Goal: Information Seeking & Learning: Learn about a topic

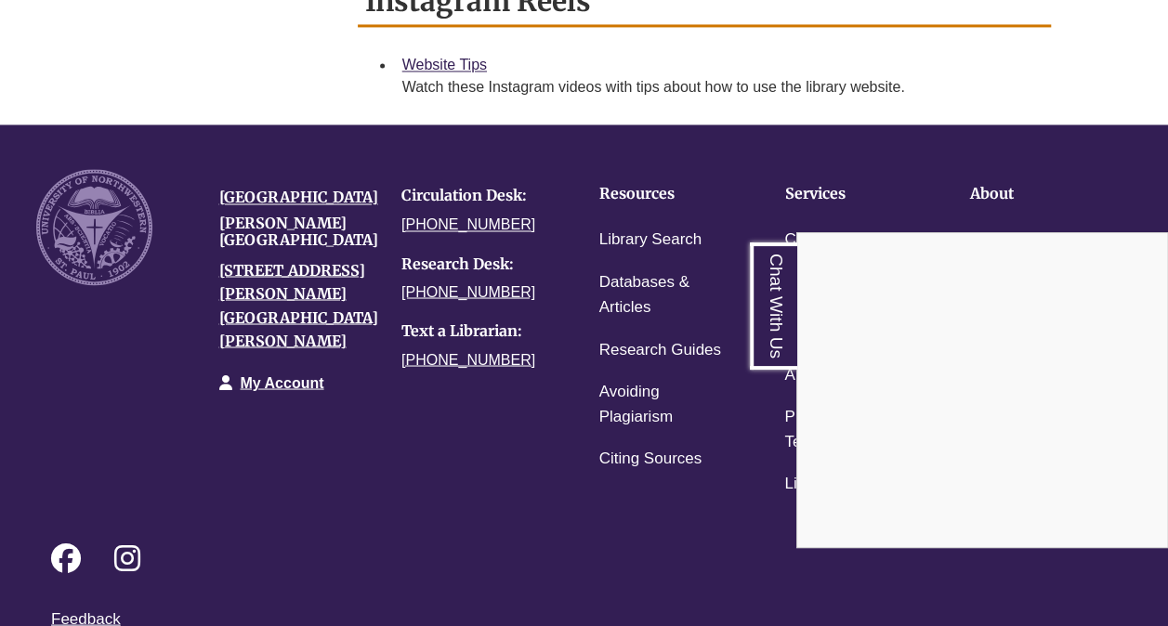
scroll to position [1590, 0]
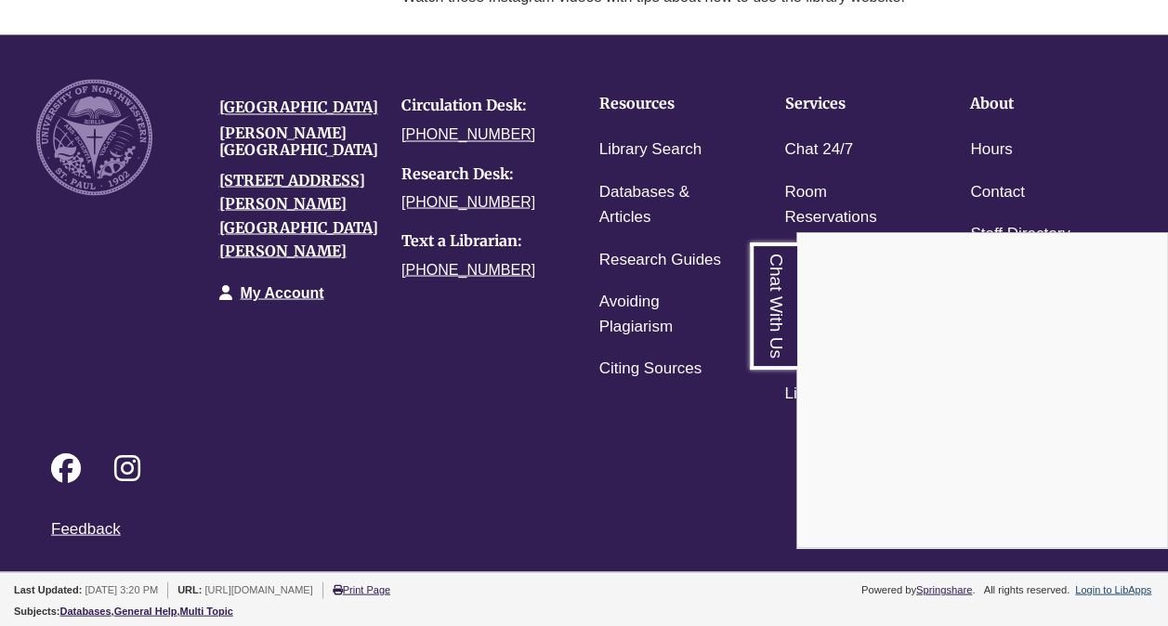
click at [638, 143] on div "Chat With Us" at bounding box center [584, 313] width 1168 height 626
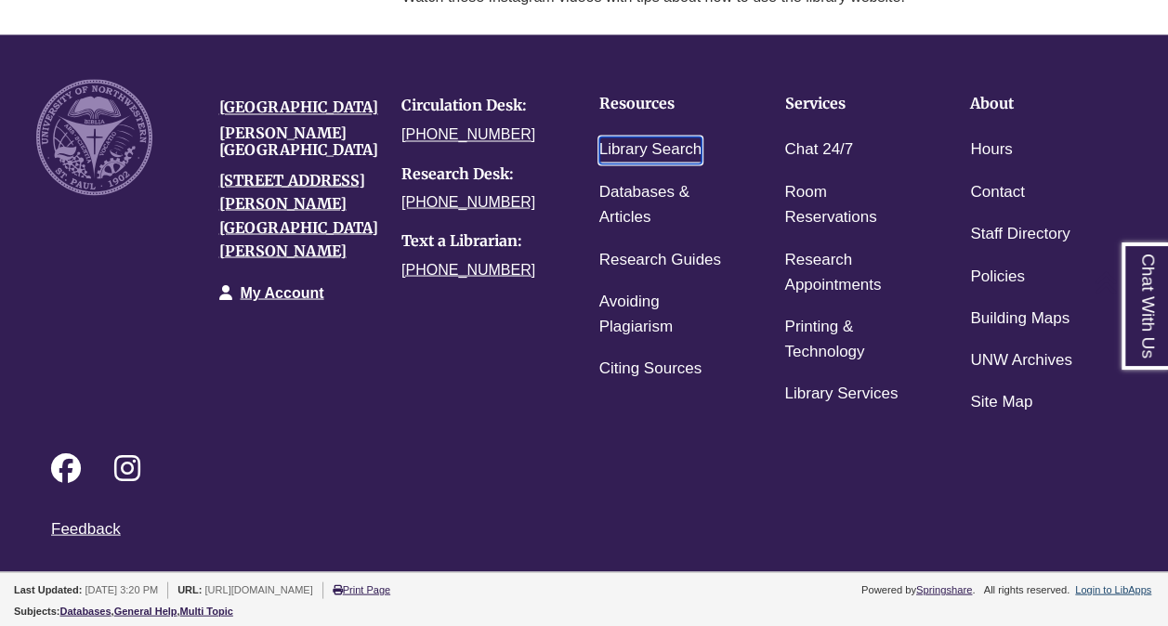
click at [623, 145] on link "Library Search" at bounding box center [650, 150] width 103 height 27
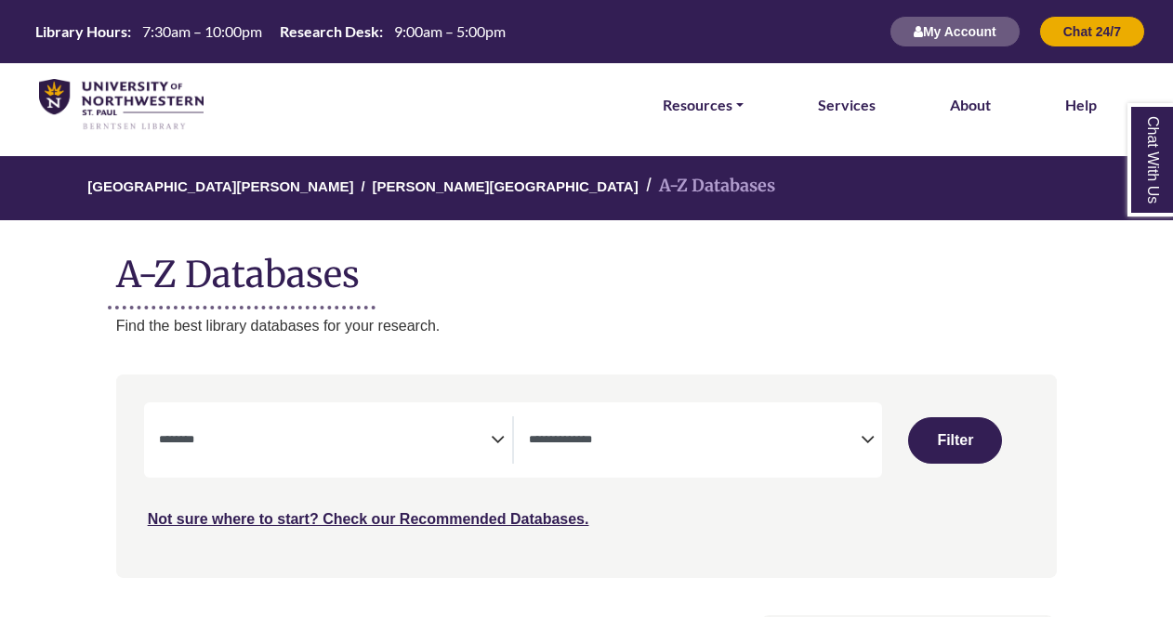
select select "Database Subject Filter"
select select "Database Types Filter"
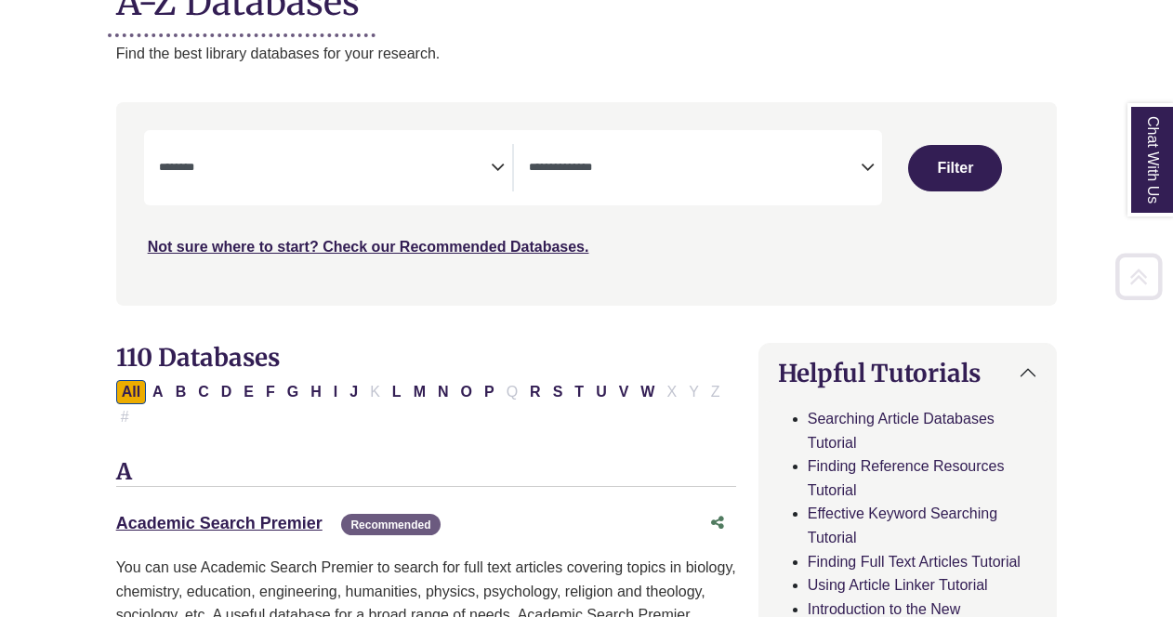
scroll to position [273, 0]
click at [493, 167] on icon "Search filters" at bounding box center [498, 164] width 14 height 28
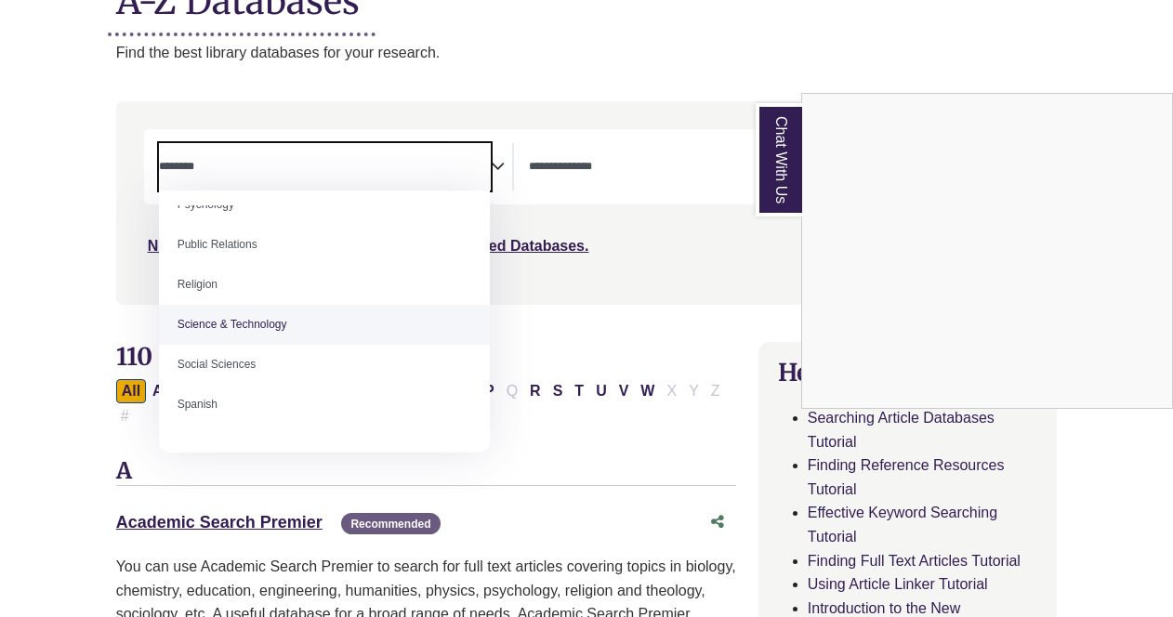
scroll to position [1507, 0]
select select "*****"
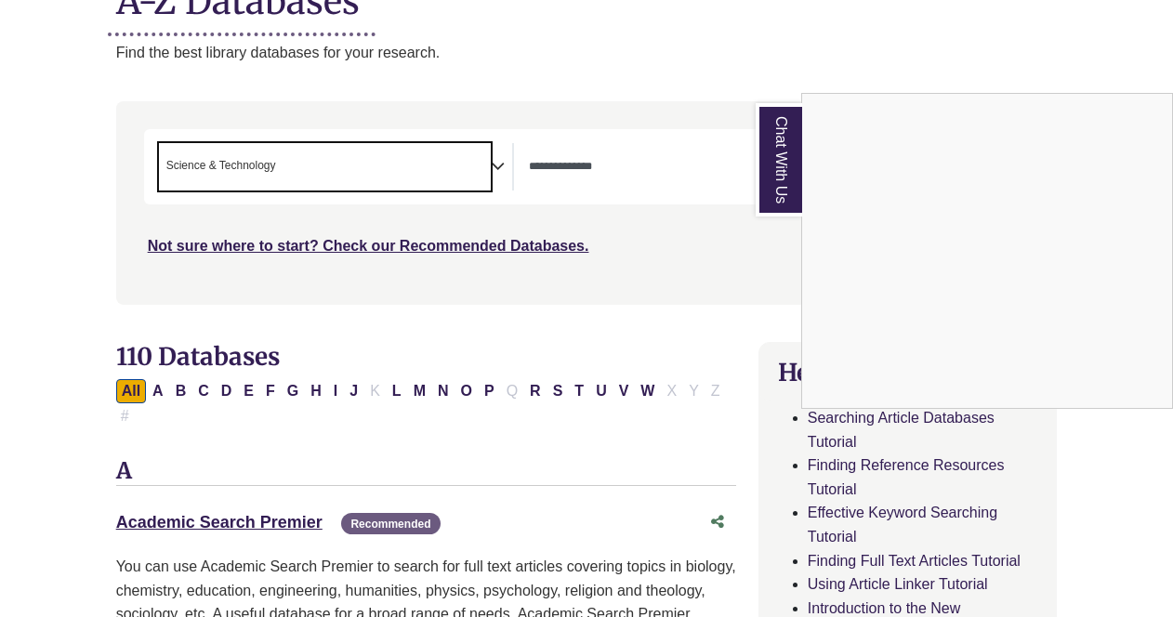
scroll to position [730, 0]
click at [505, 163] on div "Chat With Us" at bounding box center [586, 308] width 1173 height 617
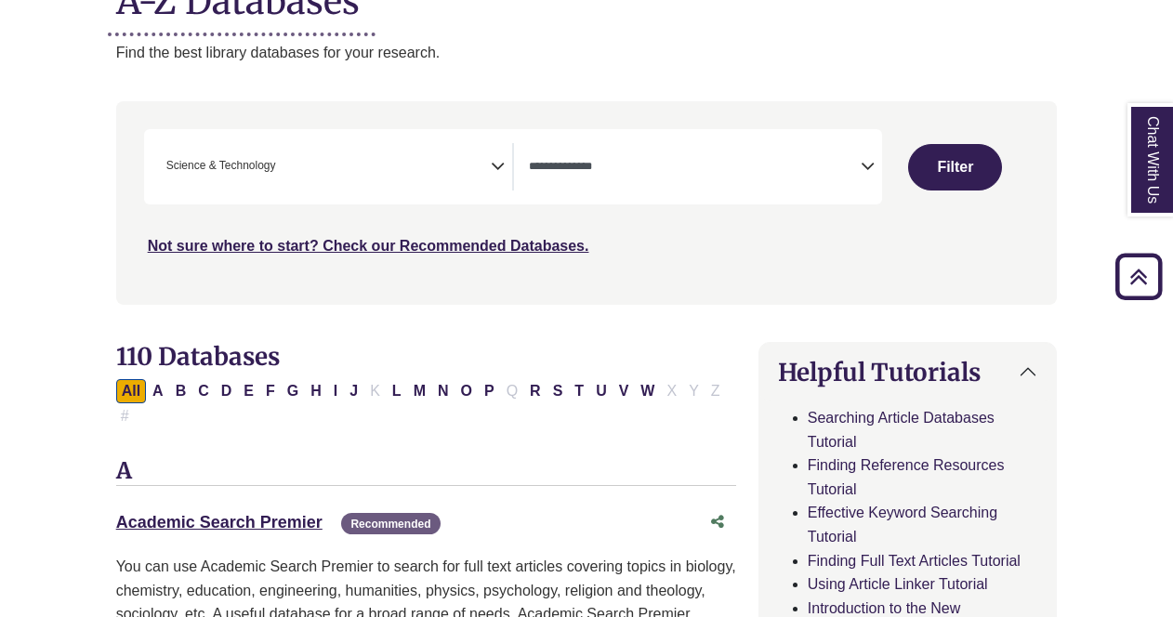
click at [497, 163] on icon "Search filters" at bounding box center [498, 164] width 14 height 28
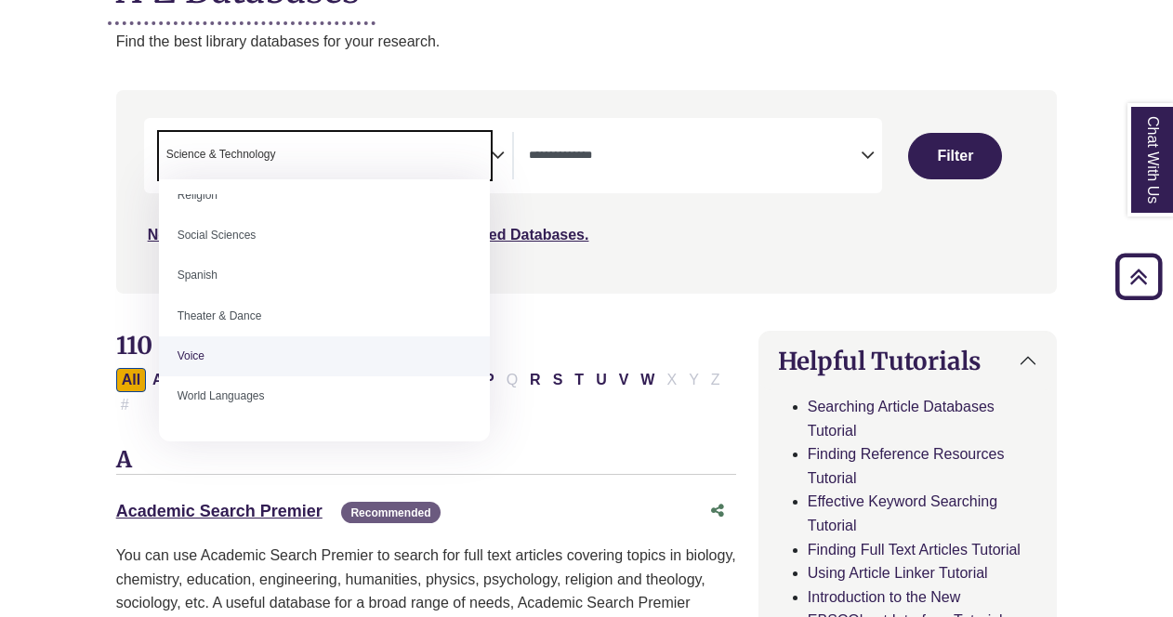
scroll to position [1622, 0]
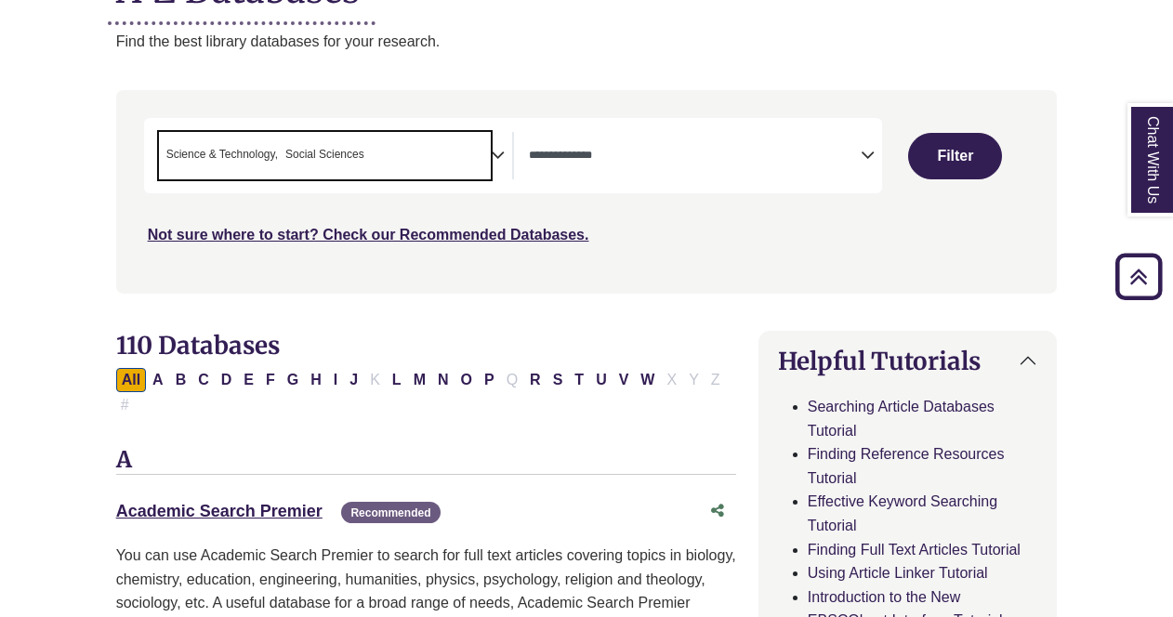
click at [499, 151] on icon "Search filters" at bounding box center [498, 152] width 14 height 28
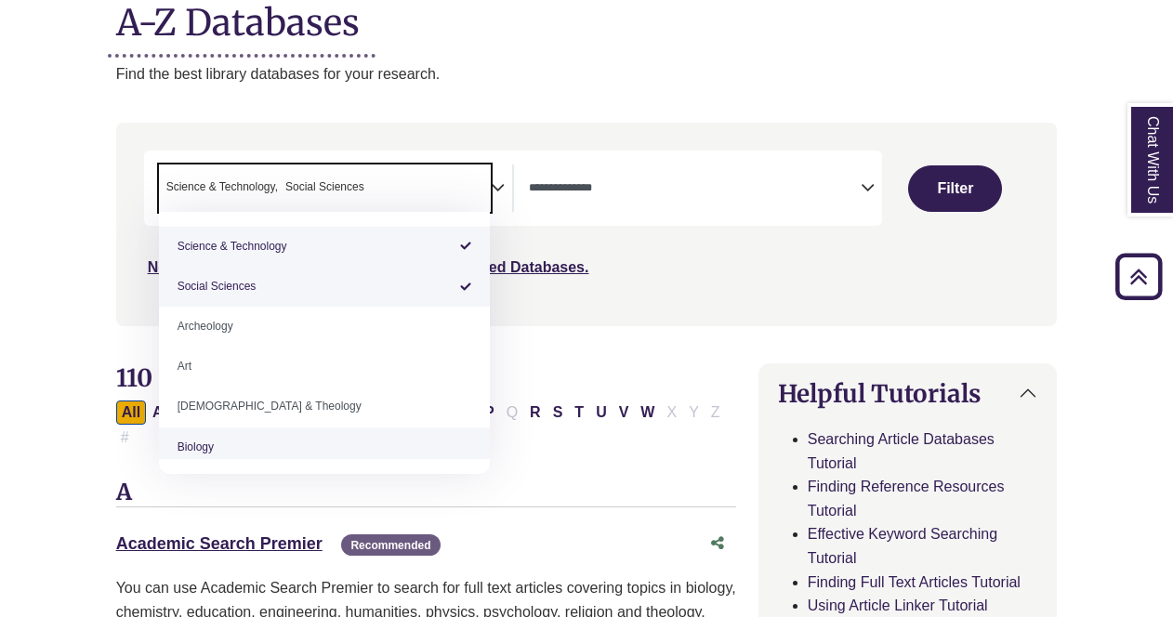
scroll to position [249, 0]
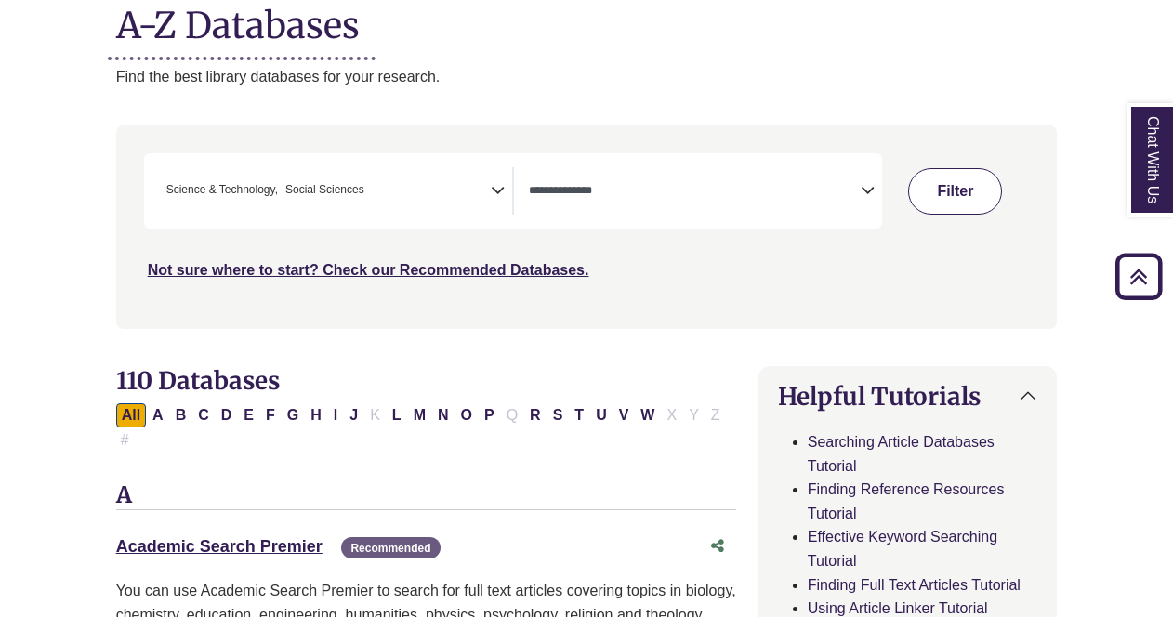
click at [932, 190] on button "Filter" at bounding box center [955, 191] width 94 height 46
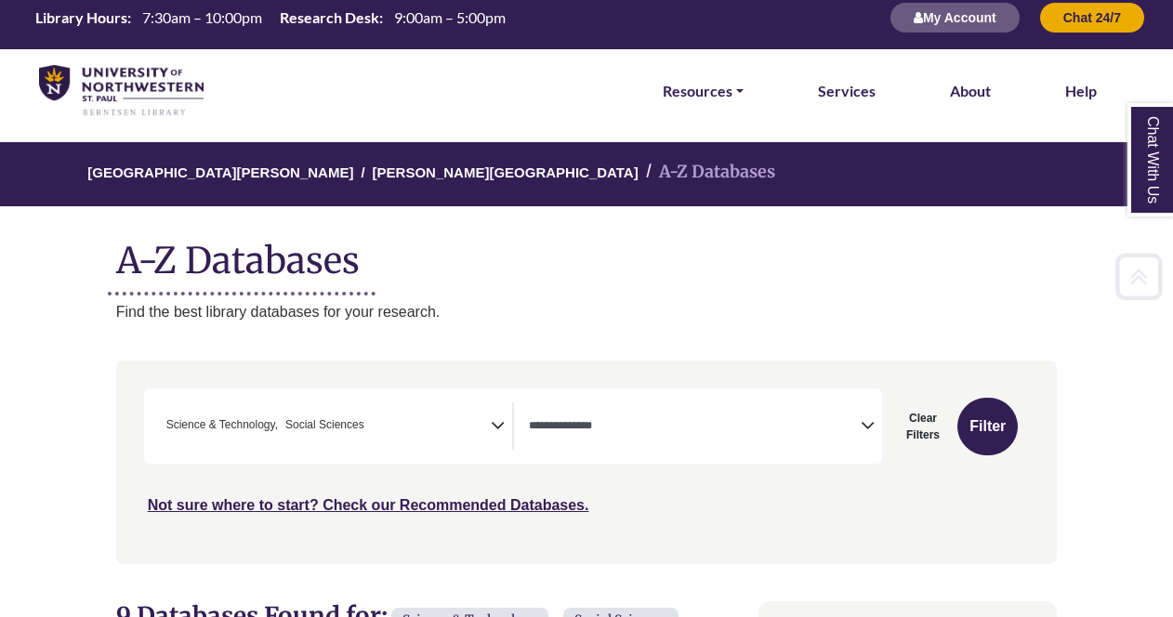
scroll to position [11, 0]
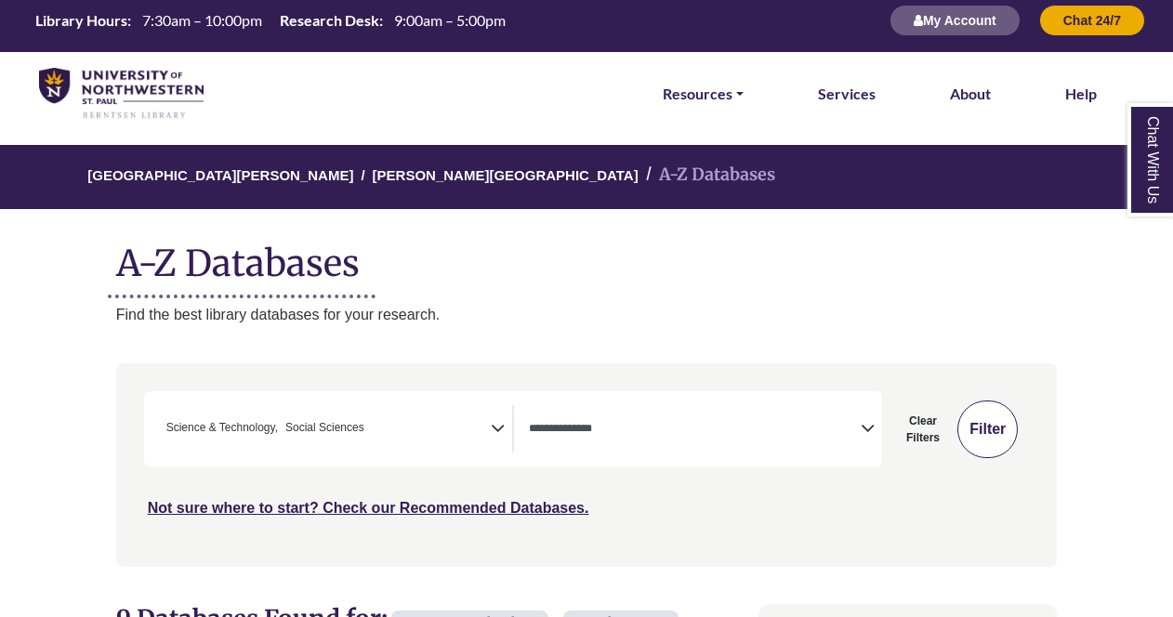
click at [989, 430] on button "Filter" at bounding box center [987, 429] width 60 height 58
select select "Database Types Filter"
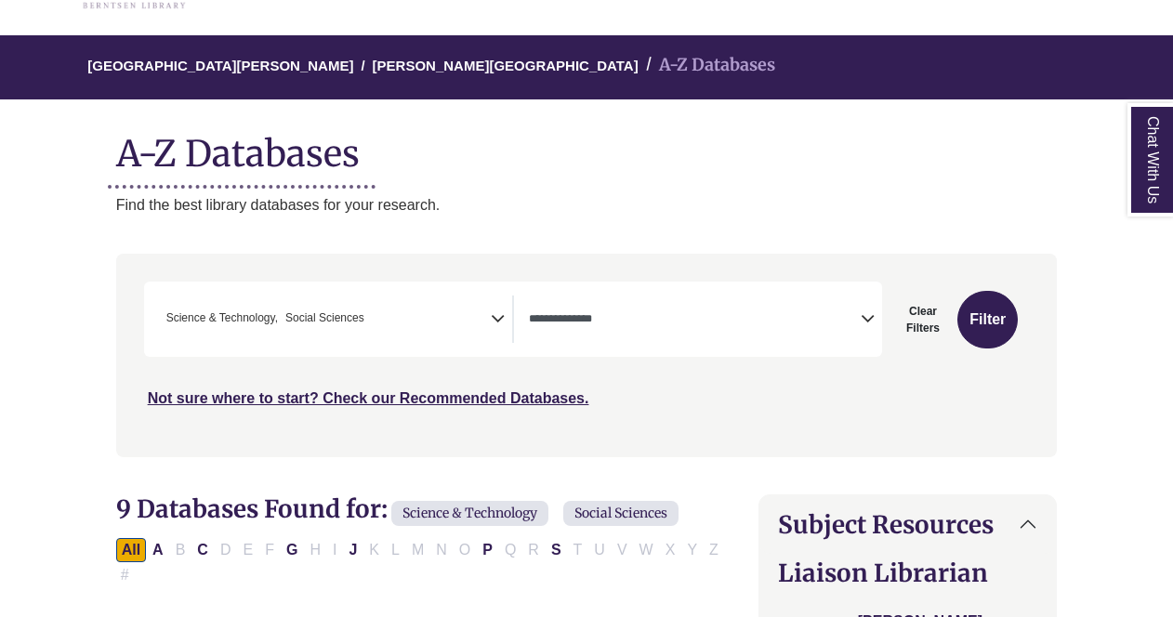
scroll to position [123, 0]
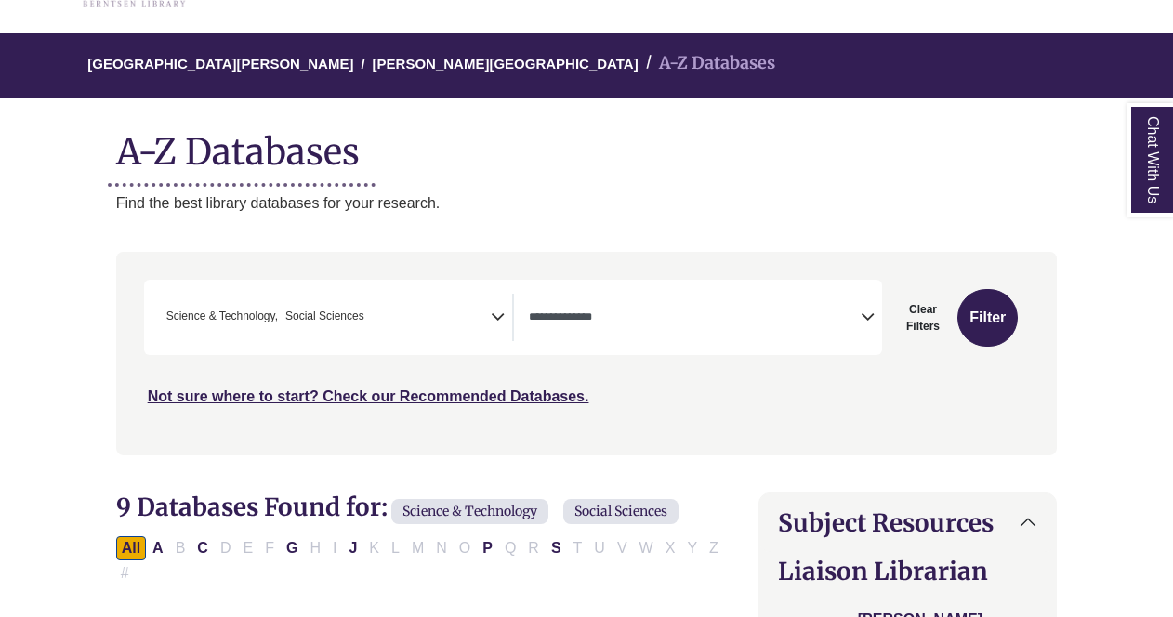
click at [488, 310] on span "× Science & Technology × Social Sciences" at bounding box center [325, 317] width 332 height 47
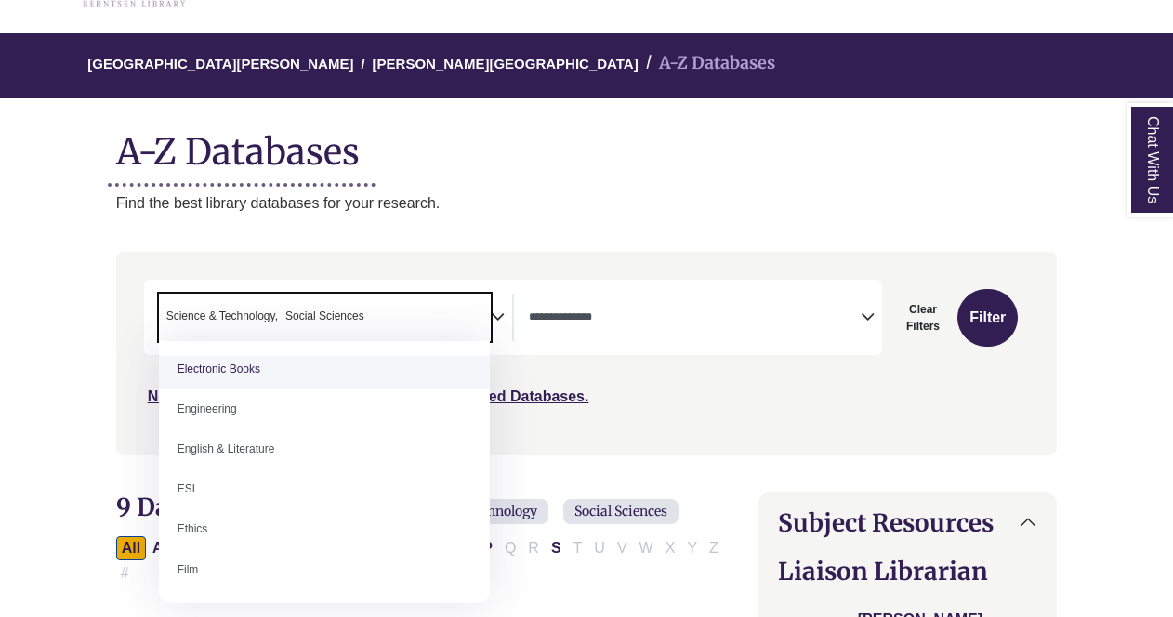
scroll to position [653, 0]
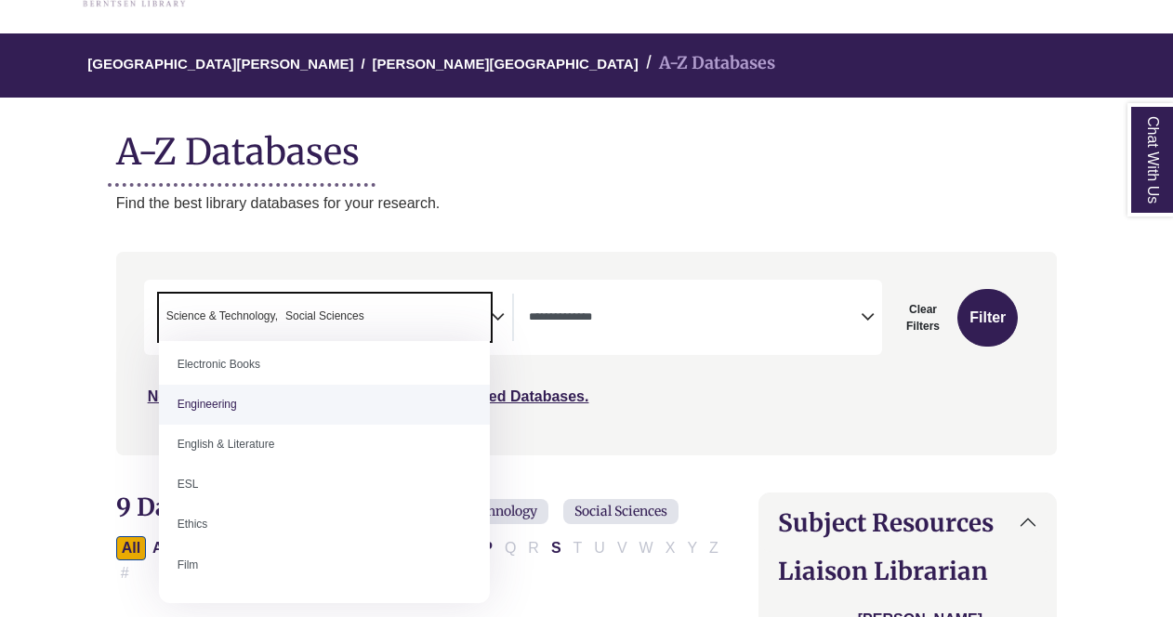
click at [438, 204] on p "Find the best library databases for your research." at bounding box center [586, 203] width 941 height 24
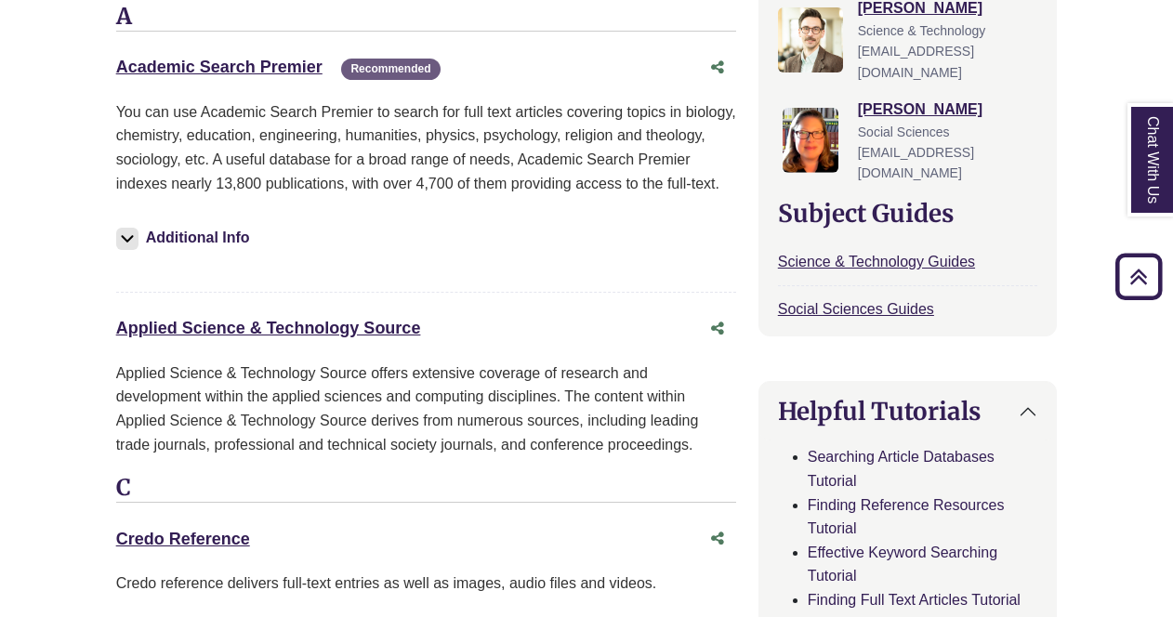
scroll to position [754, 0]
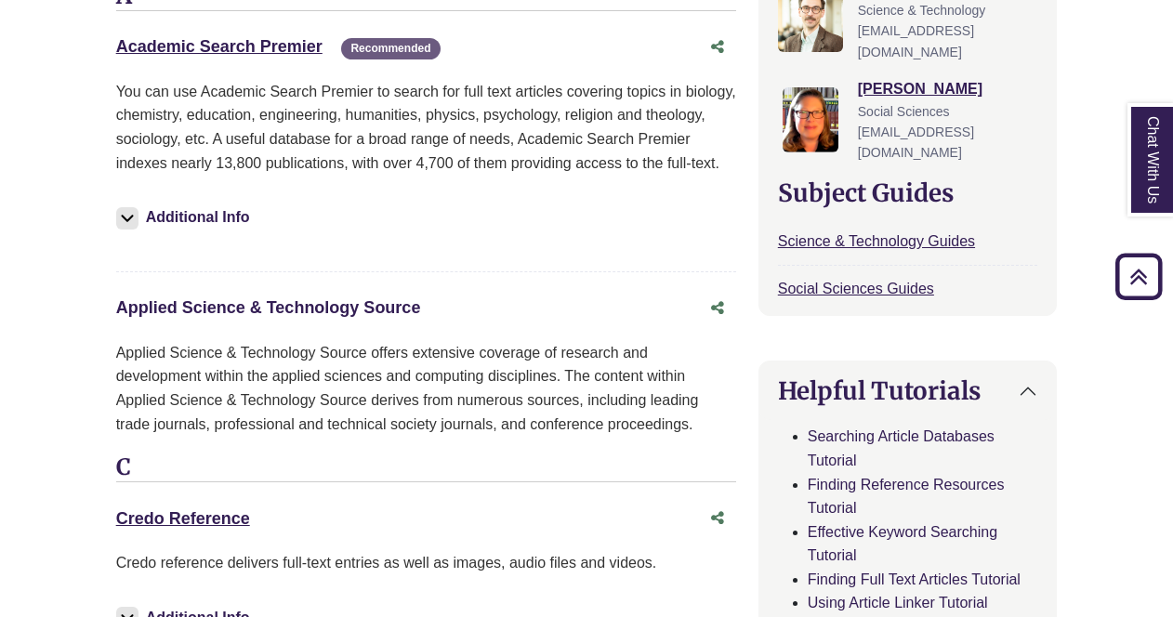
click at [315, 298] on link "Applied Science & Technology Source This link opens in a new window" at bounding box center [268, 307] width 305 height 19
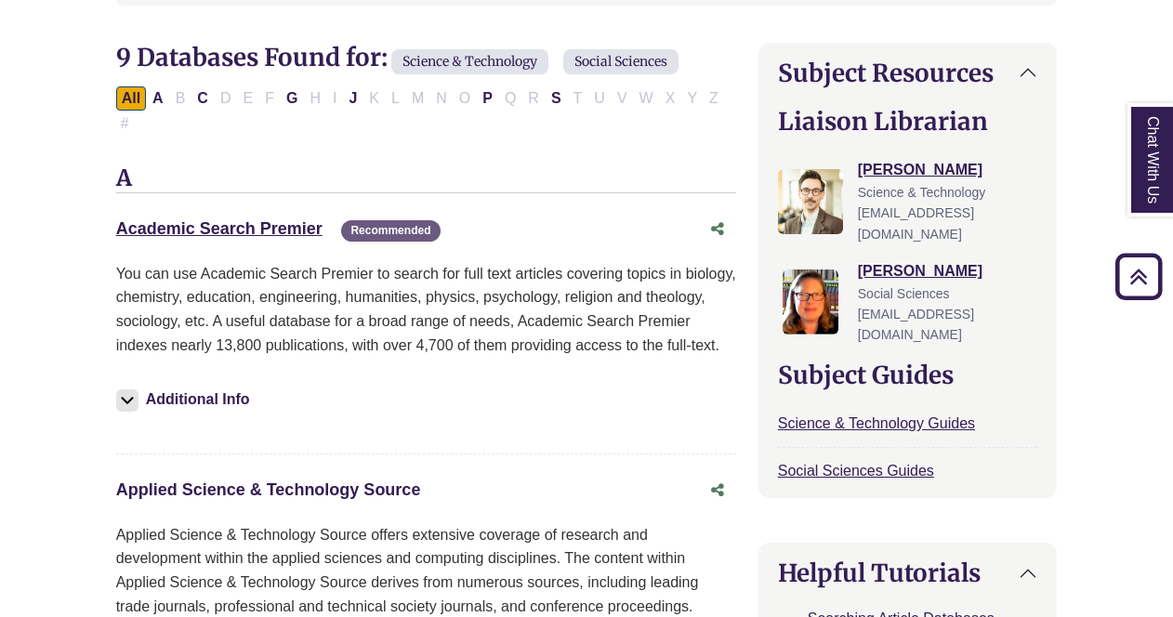
scroll to position [570, 0]
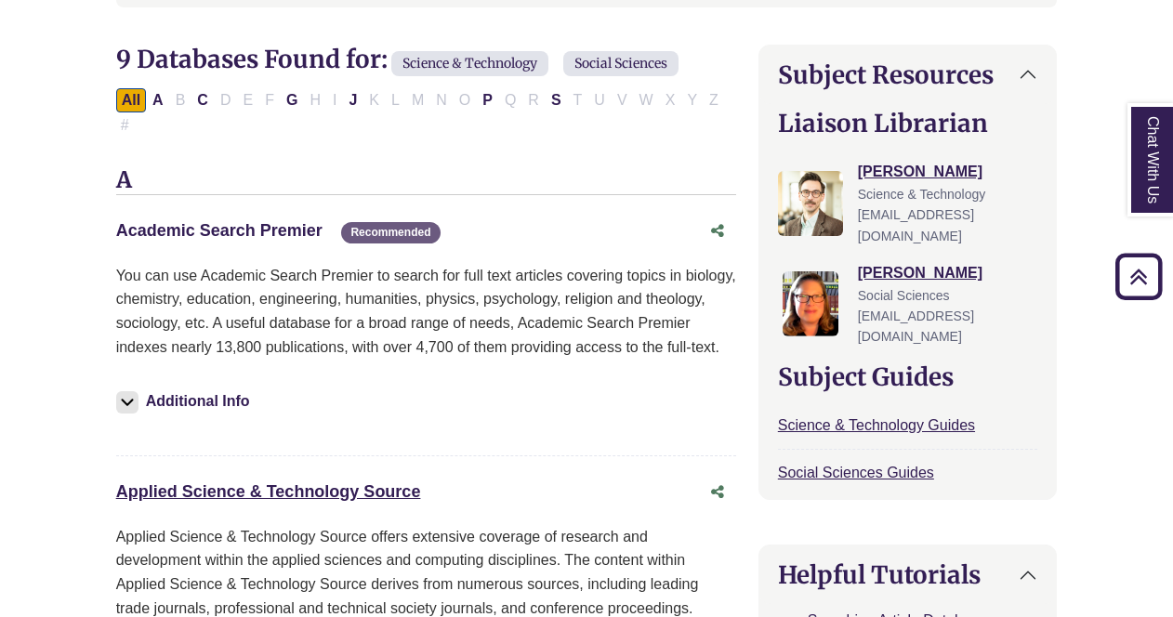
click at [274, 221] on link "Academic Search Premier This link opens in a new window" at bounding box center [219, 230] width 206 height 19
click at [381, 482] on link "Applied Science & Technology Source This link opens in a new window" at bounding box center [268, 491] width 305 height 19
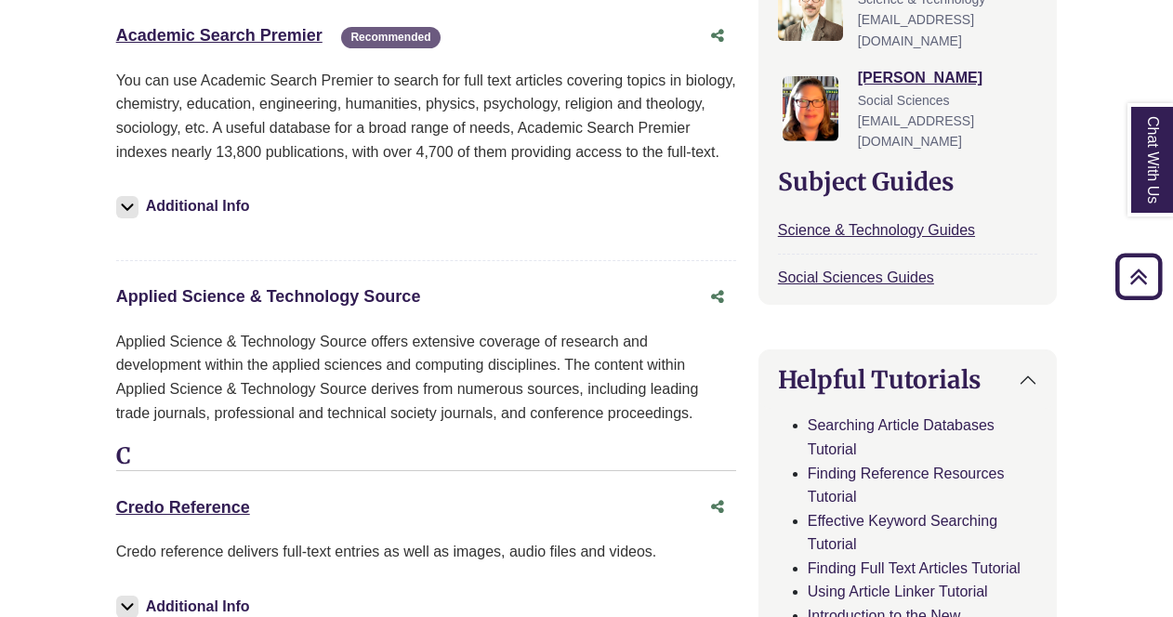
scroll to position [844, 0]
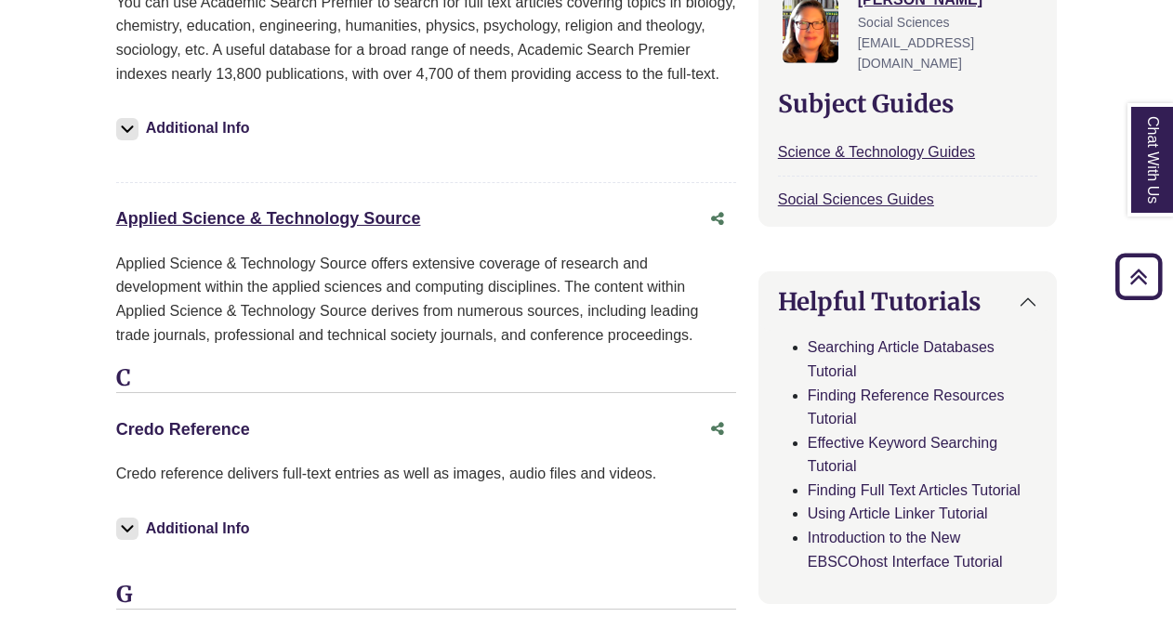
click at [204, 420] on link "Credo Reference This link opens in a new window" at bounding box center [183, 429] width 134 height 19
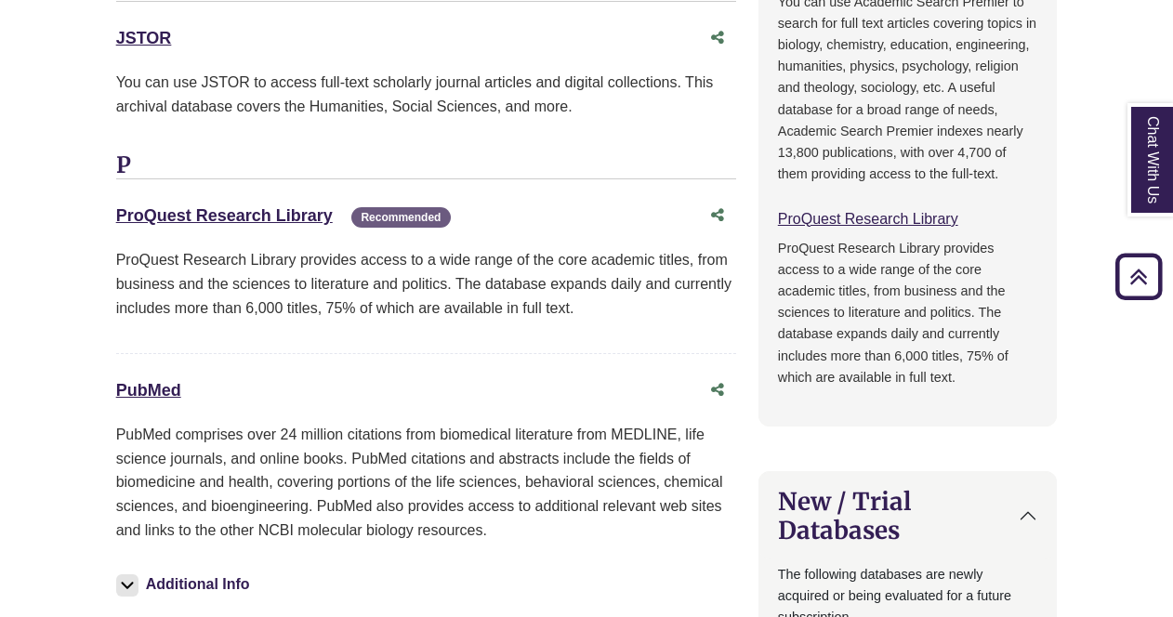
scroll to position [1659, 0]
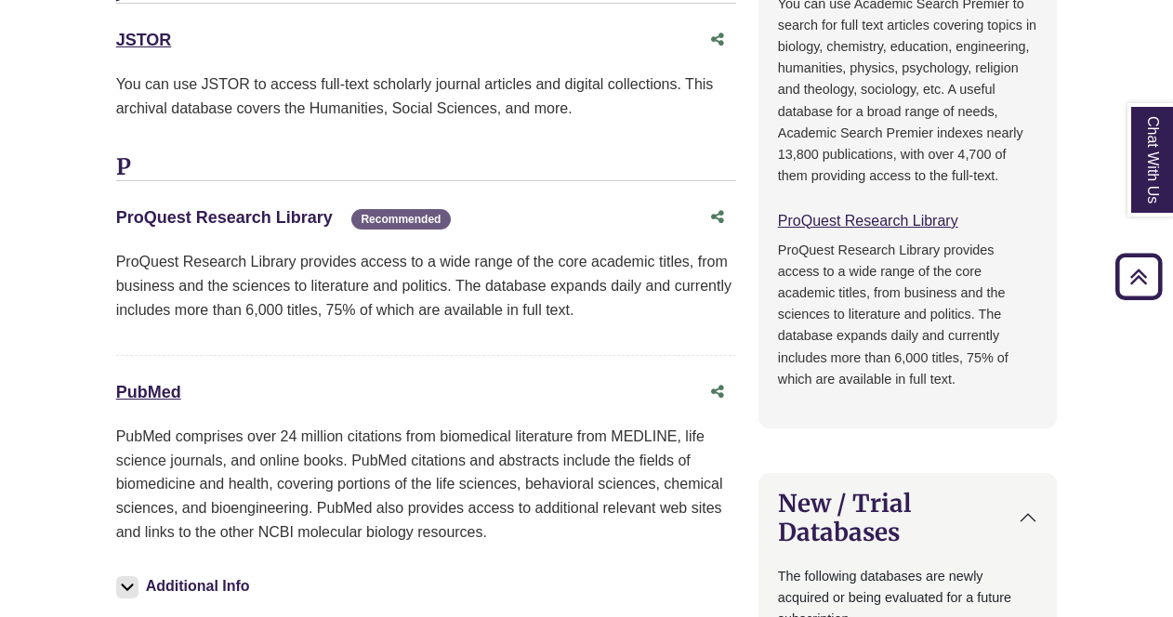
click at [171, 208] on link "ProQuest Research Library This link opens in a new window" at bounding box center [224, 217] width 216 height 19
